Goal: Task Accomplishment & Management: Complete application form

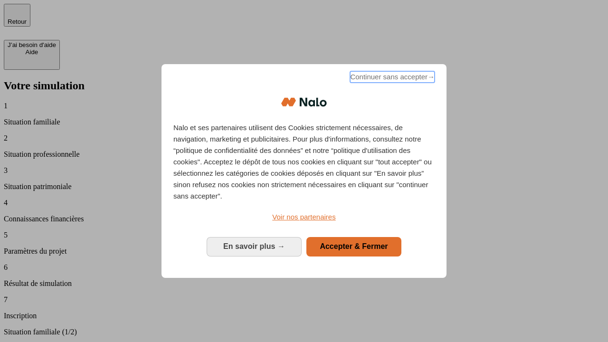
click at [391, 78] on span "Continuer sans accepter →" at bounding box center [392, 76] width 85 height 11
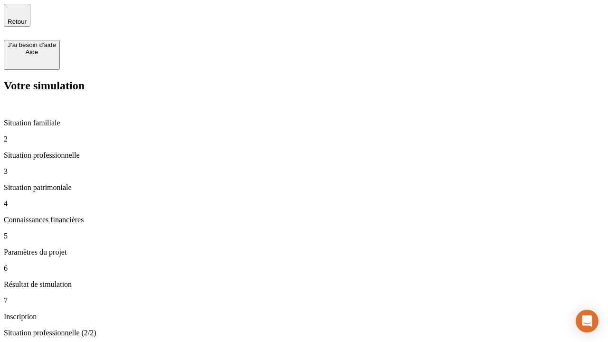
type input "30 000"
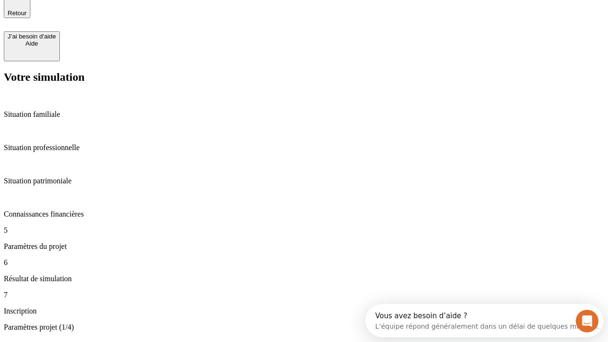
scroll to position [18, 0]
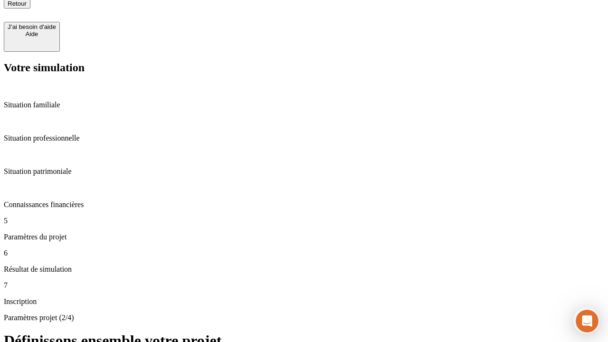
type input "25"
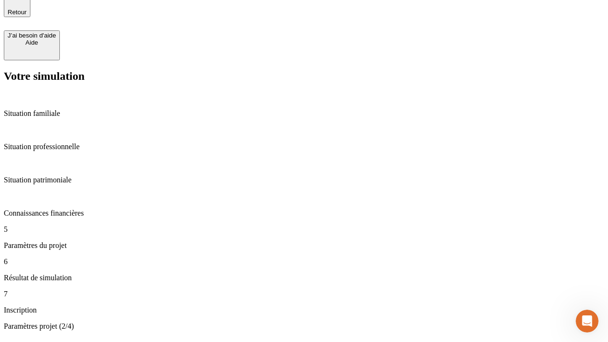
type input "1 000"
type input "640"
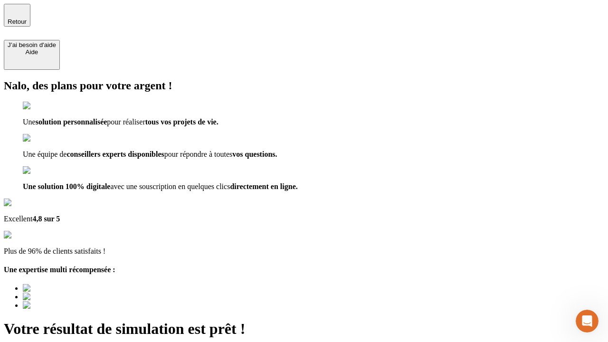
type input "[EMAIL_ADDRESS][PERSON_NAME][DOMAIN_NAME]"
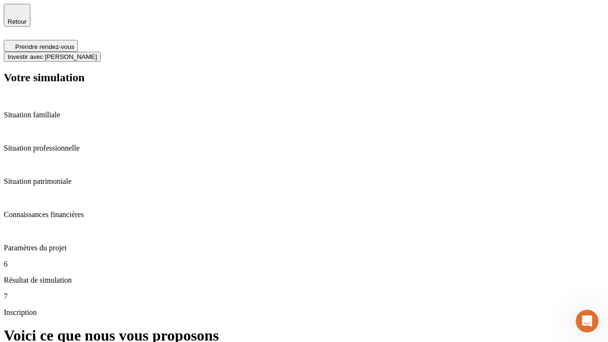
click at [97, 53] on span "Investir avec [PERSON_NAME]" at bounding box center [52, 56] width 89 height 7
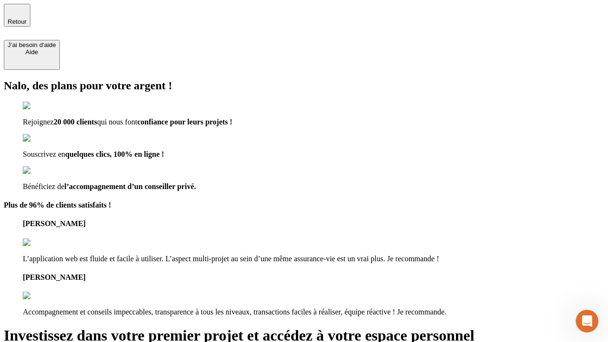
type input "[PERSON_NAME][EMAIL_ADDRESS][DOMAIN_NAME]"
